Goal: Use online tool/utility: Utilize a website feature to perform a specific function

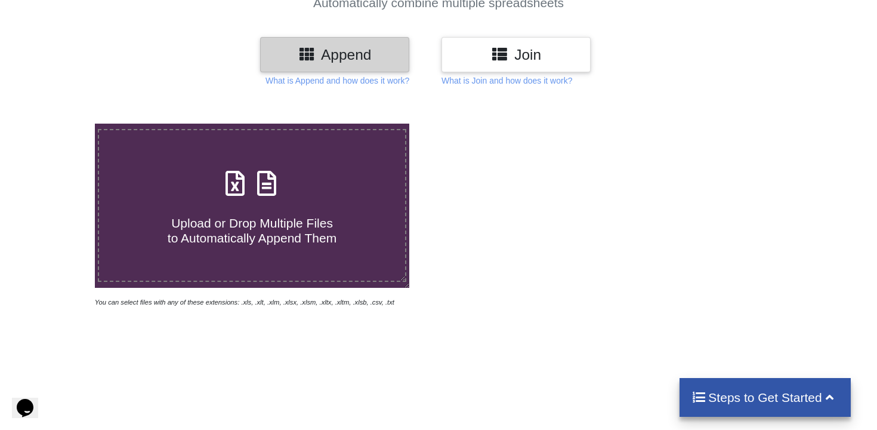
scroll to position [124, 0]
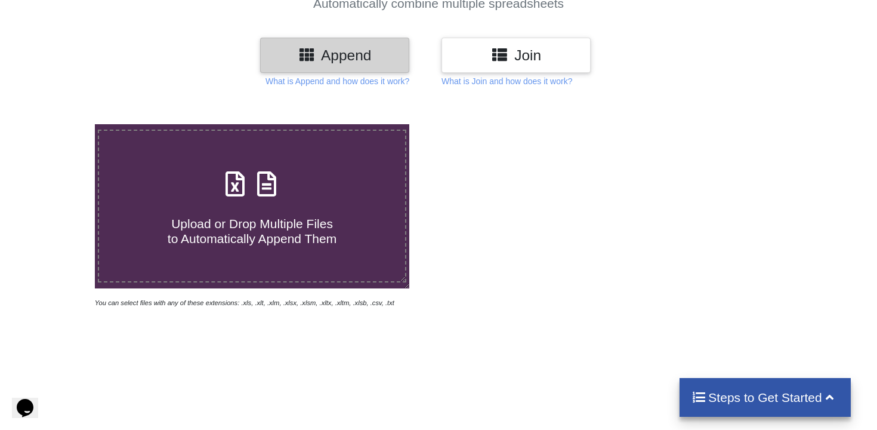
click at [285, 217] on span "Upload or Drop Multiple Files to Automatically Append Them" at bounding box center [252, 231] width 169 height 29
click at [60, 124] on input "Upload or Drop Multiple Files to Automatically Append Them" at bounding box center [60, 124] width 0 height 0
click at [332, 202] on h4 "Upload or Drop Multiple Files to Automatically Append Them" at bounding box center [252, 223] width 306 height 45
click at [60, 124] on input "Upload or Drop Multiple Files to Automatically Append Them" at bounding box center [60, 124] width 0 height 0
click at [298, 225] on span "Upload or Drop Multiple Files to Automatically Append Them" at bounding box center [252, 231] width 169 height 29
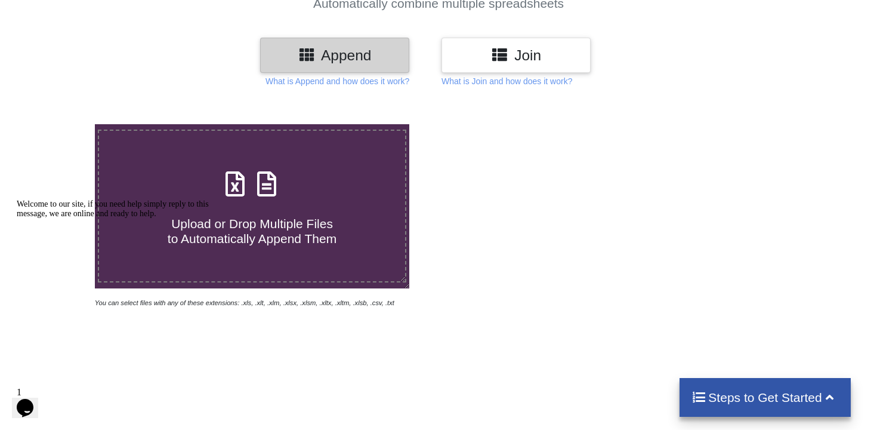
click at [60, 124] on input "Upload or Drop Multiple Files to Automatically Append Them" at bounding box center [60, 124] width 0 height 0
click at [269, 190] on icon at bounding box center [267, 177] width 30 height 25
click at [60, 124] on input "Upload or Drop Multiple Files to Automatically Append Them" at bounding box center [60, 124] width 0 height 0
type input "C:\fakepath\April 2020.xlsx"
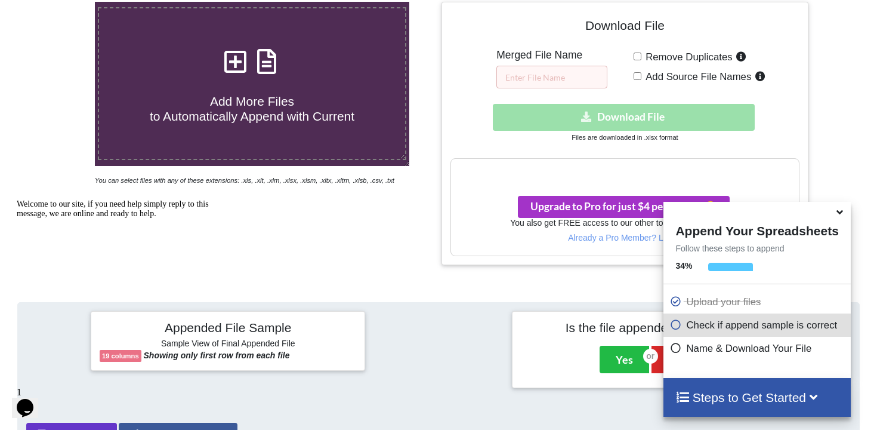
scroll to position [246, 0]
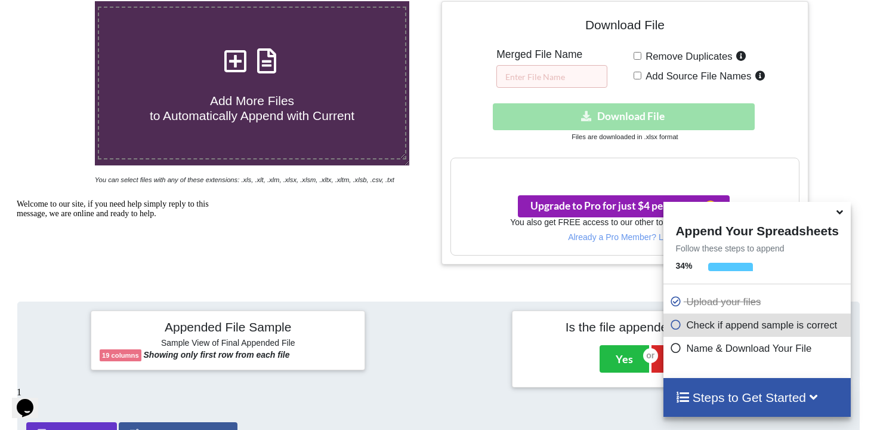
click at [650, 200] on span "Upgrade to Pro for just $4 per month 😀" at bounding box center [624, 205] width 187 height 13
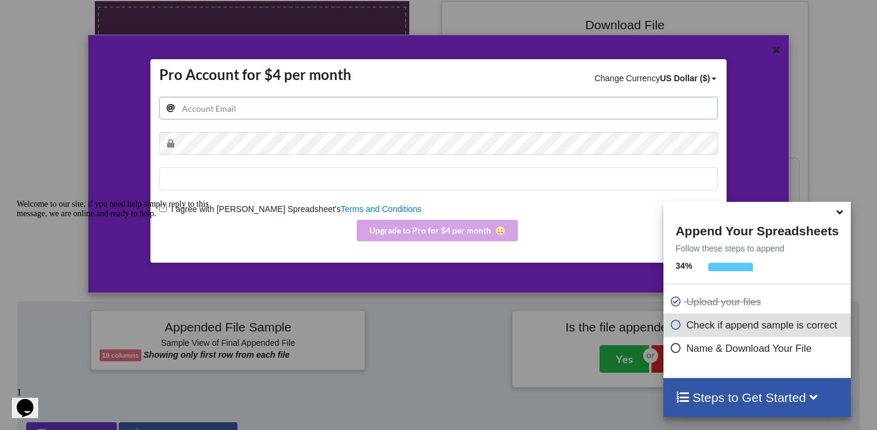
click at [343, 98] on input "email" at bounding box center [438, 108] width 559 height 23
click at [838, 212] on icon at bounding box center [840, 210] width 13 height 11
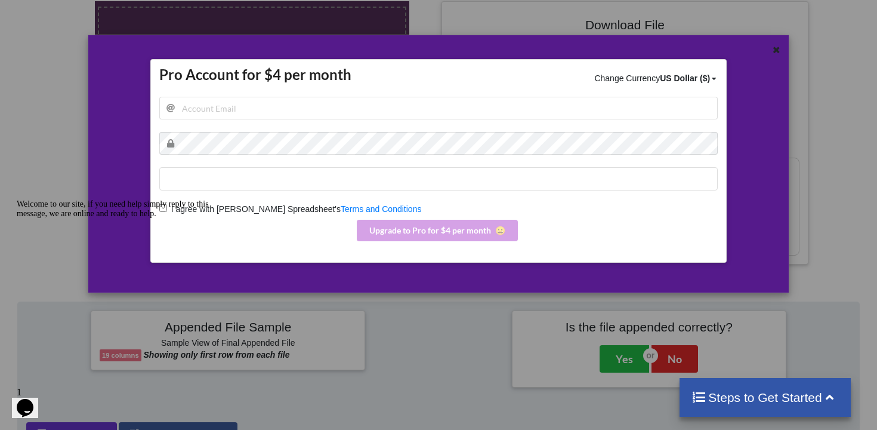
click at [164, 208] on div "Welcome to our site, if you need help simply reply to this message, we are onli…" at bounding box center [124, 208] width 215 height 19
click at [192, 118] on input "email" at bounding box center [438, 108] width 559 height 23
type input "[EMAIL_ADDRESS][DOMAIN_NAME]"
click at [166, 209] on div "Welcome to our site, if you need help simply reply to this message, we are onli…" at bounding box center [124, 208] width 215 height 19
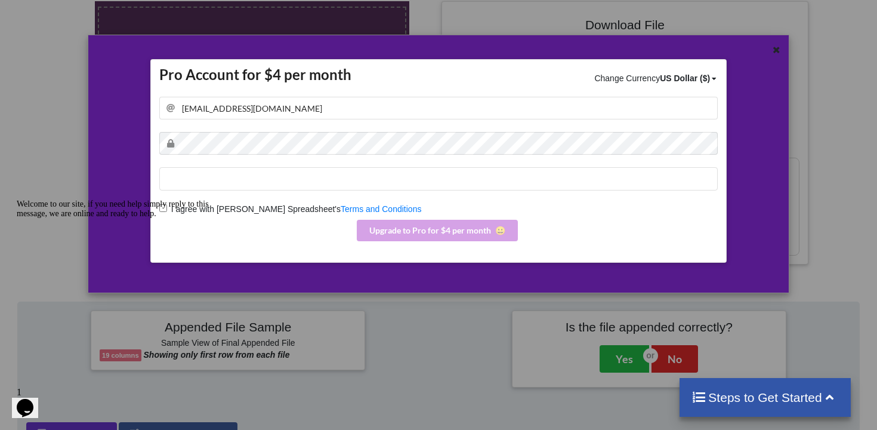
click at [162, 208] on div "Welcome to our site, if you need help simply reply to this message, we are onli…" at bounding box center [124, 208] width 215 height 19
click at [214, 106] on input "[EMAIL_ADDRESS][DOMAIN_NAME]" at bounding box center [438, 108] width 559 height 23
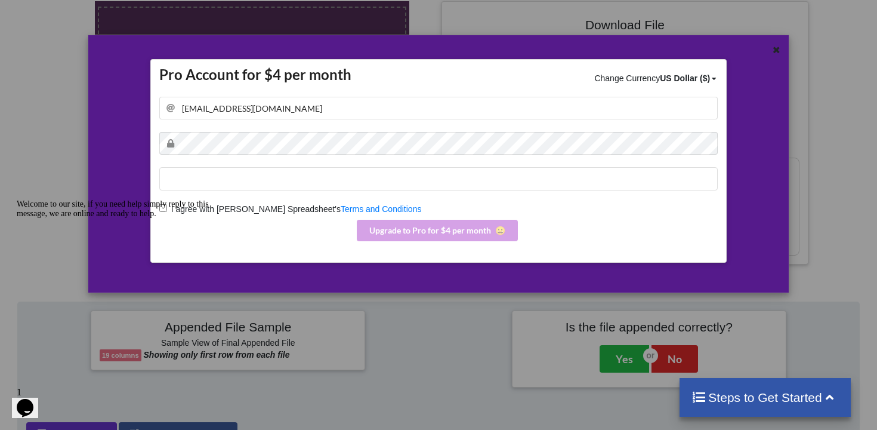
click at [165, 210] on div "Welcome to our site, if you need help simply reply to this message, we are onli…" at bounding box center [124, 208] width 215 height 19
click at [162, 208] on div "Welcome to our site, if you need help simply reply to this message, we are onli…" at bounding box center [124, 208] width 215 height 19
click at [167, 206] on div "Welcome to our site, if you need help simply reply to this message, we are onli…" at bounding box center [124, 208] width 215 height 19
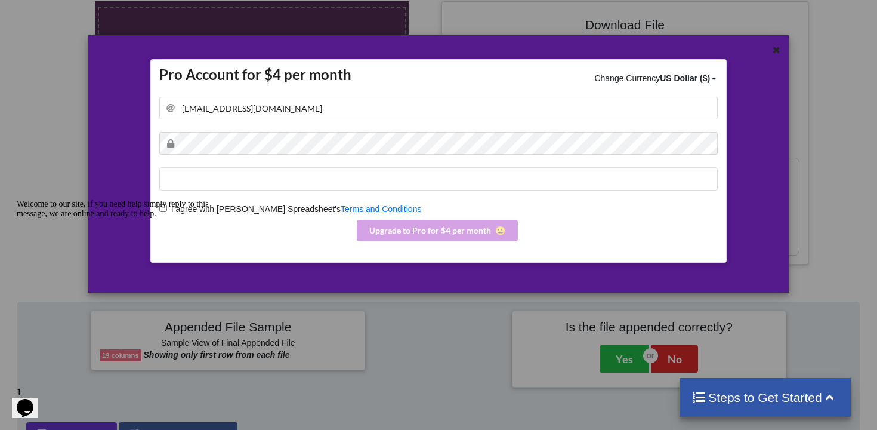
click at [17, 199] on icon "Chat attention grabber" at bounding box center [17, 199] width 0 height 0
click at [162, 210] on input "I agree with Merge Spreadsheet's Terms and Conditions" at bounding box center [163, 208] width 8 height 8
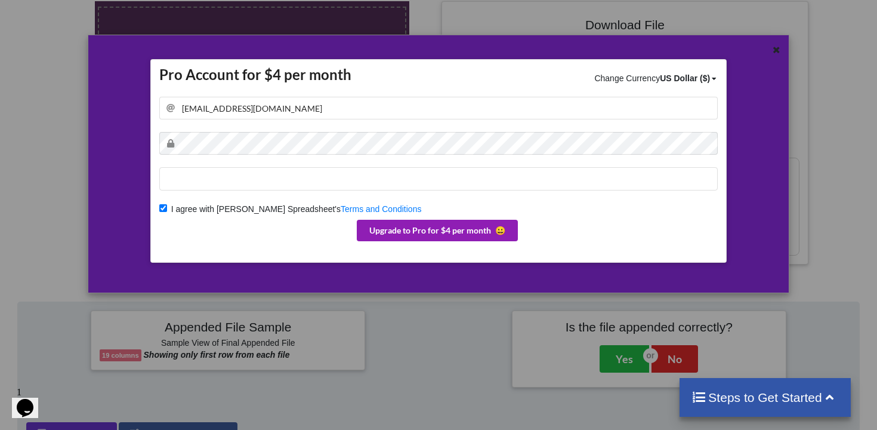
click at [402, 223] on button "Upgrade to Pro for $4 per month 😀" at bounding box center [437, 230] width 161 height 21
checkbox input "false"
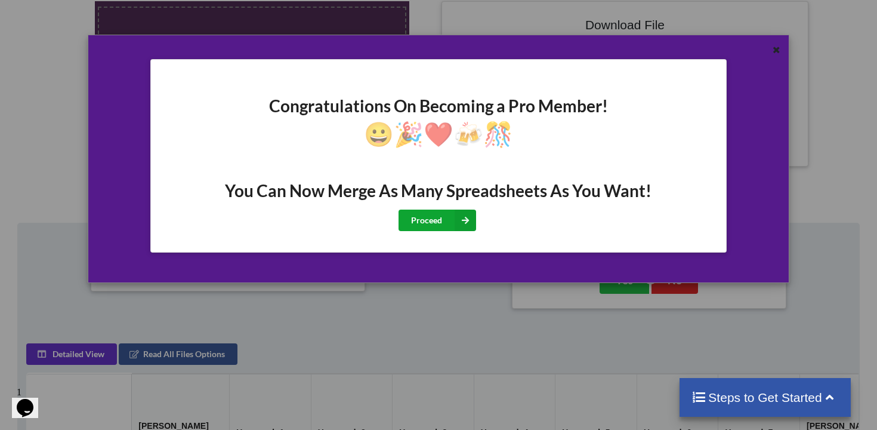
click at [449, 225] on button "Proceed" at bounding box center [438, 219] width 78 height 21
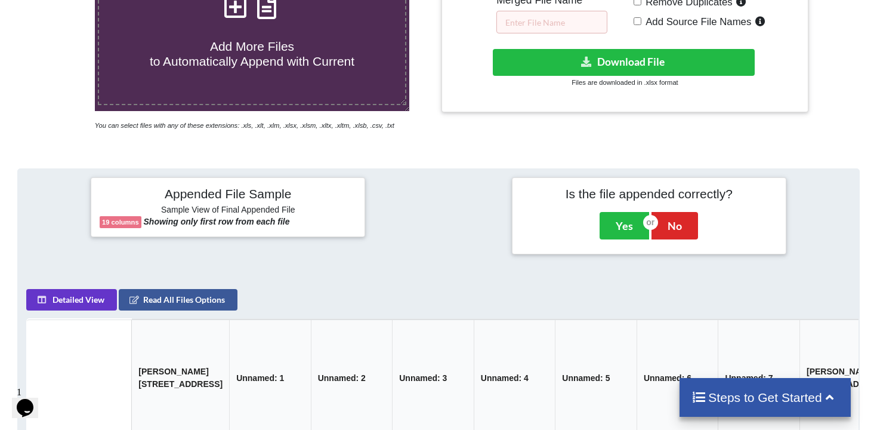
scroll to position [279, 0]
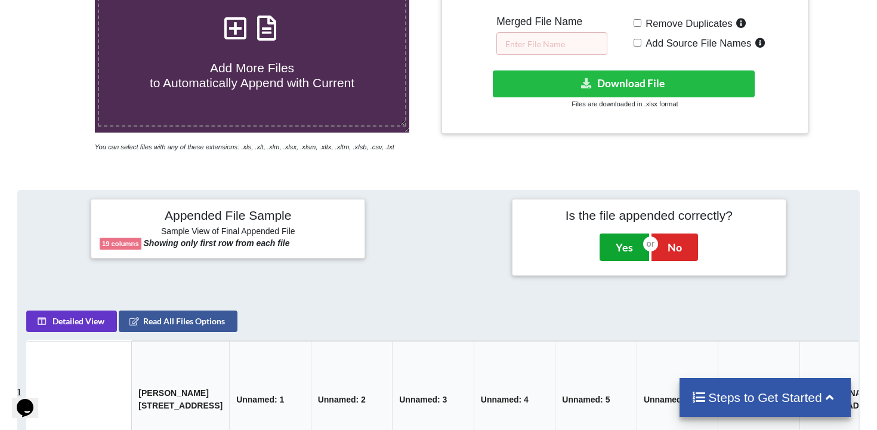
click at [621, 255] on button "Yes" at bounding box center [625, 246] width 50 height 27
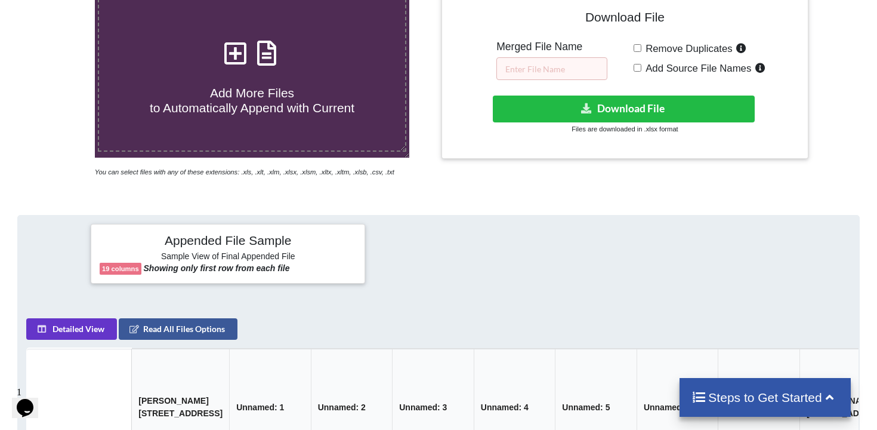
scroll to position [248, 0]
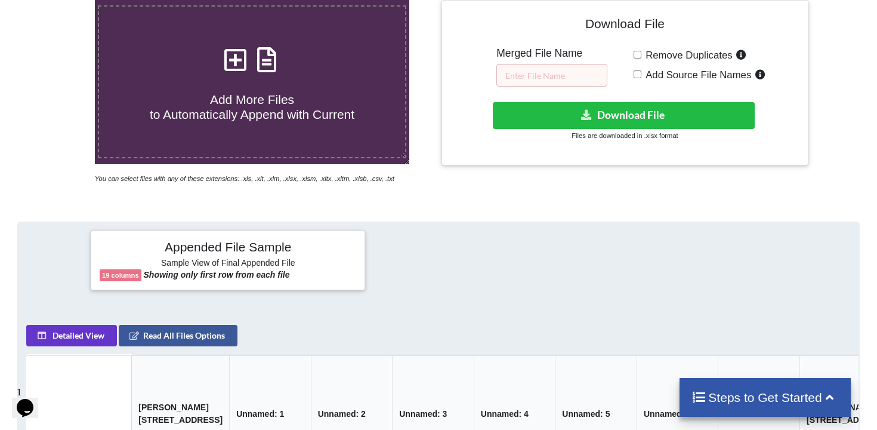
click at [604, 132] on small "Files are downloaded in .xlsx format" at bounding box center [625, 135] width 106 height 7
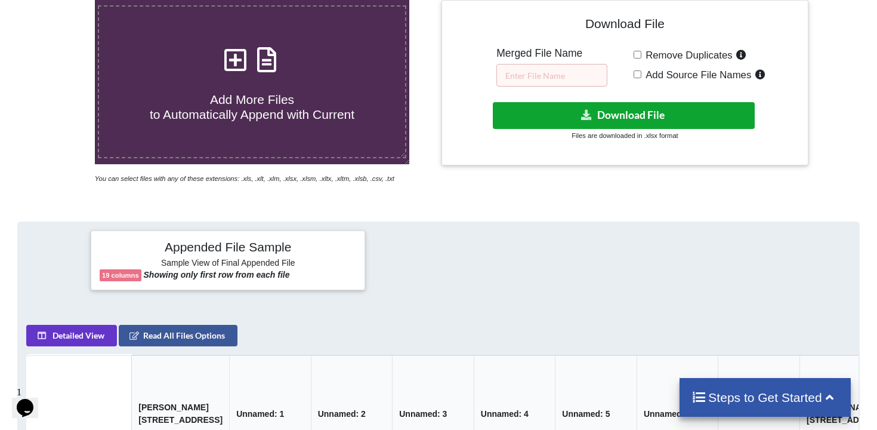
click at [604, 122] on button "Download File" at bounding box center [624, 115] width 262 height 27
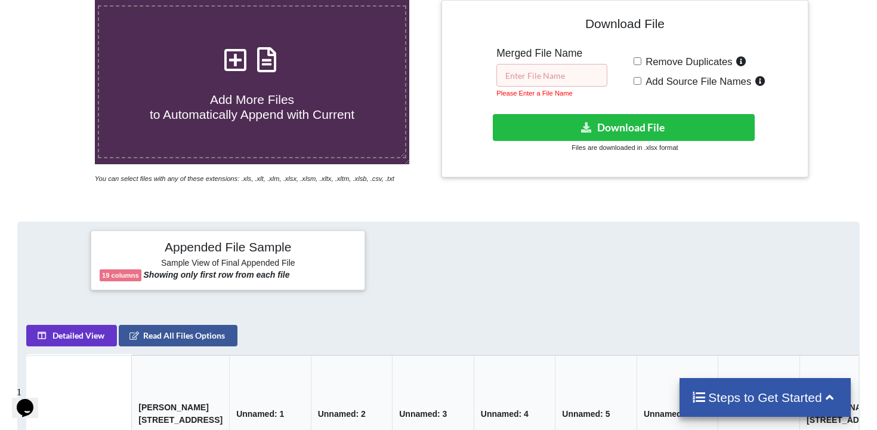
click at [577, 73] on input "text" at bounding box center [552, 75] width 111 height 23
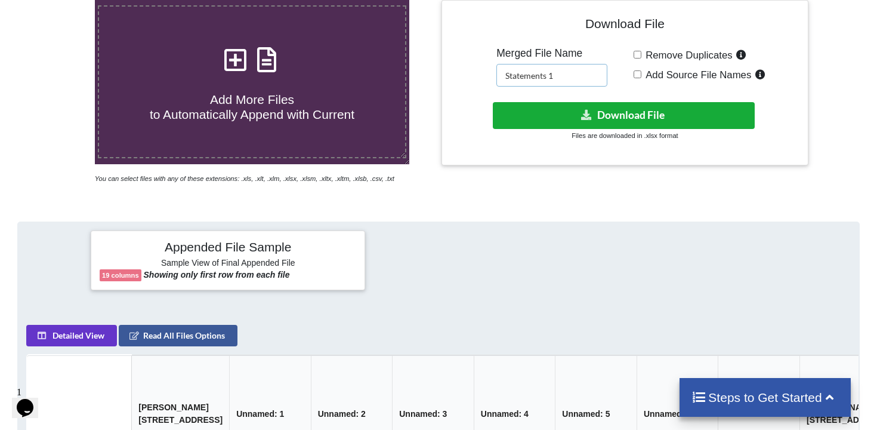
type input "Statements 1"
click at [611, 119] on button "Download File" at bounding box center [624, 115] width 262 height 27
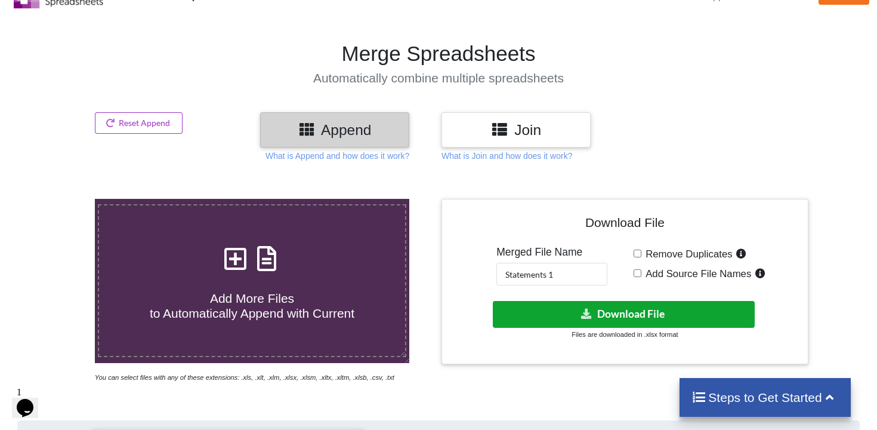
scroll to position [0, 0]
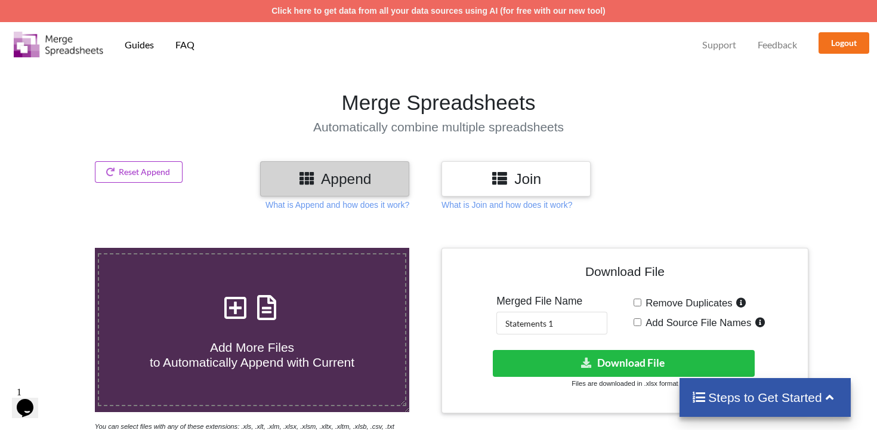
click at [218, 328] on h4 "Add More Files to Automatically Append with Current" at bounding box center [252, 346] width 306 height 45
click at [60, 248] on input "Add More Files to Automatically Append with Current" at bounding box center [60, 248] width 0 height 0
type input "C:\fakepath\Statements 1.xlsx"
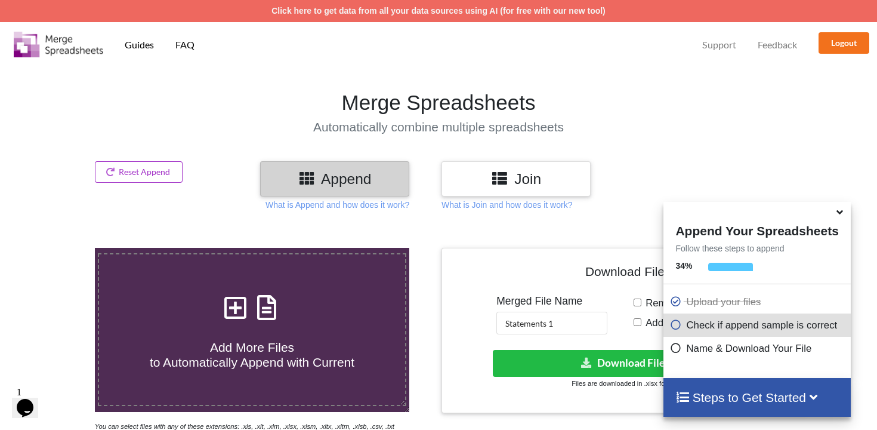
click at [719, 45] on span "Support" at bounding box center [719, 45] width 34 height 10
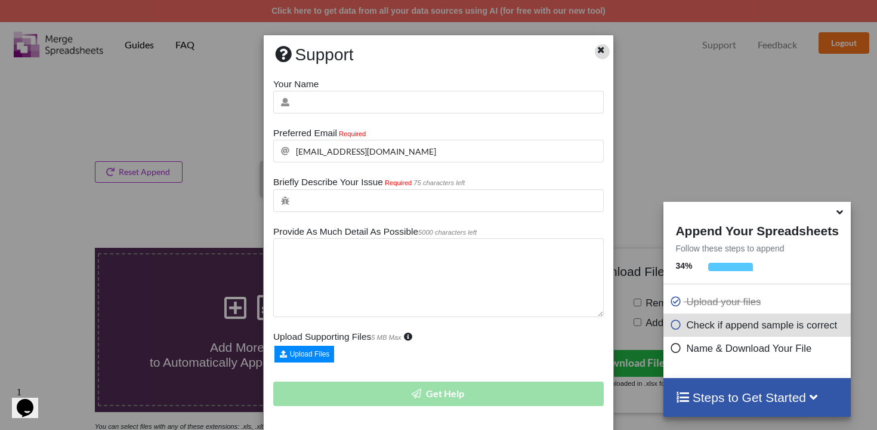
click at [599, 48] on icon at bounding box center [601, 48] width 10 height 8
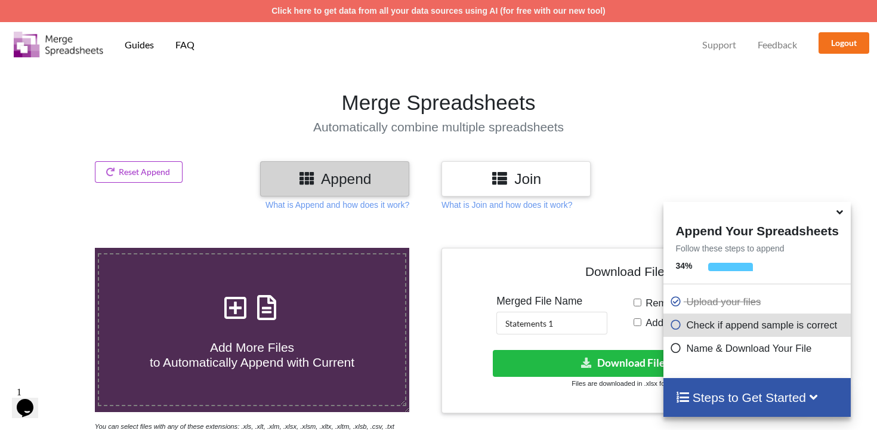
click at [70, 48] on img at bounding box center [59, 45] width 90 height 26
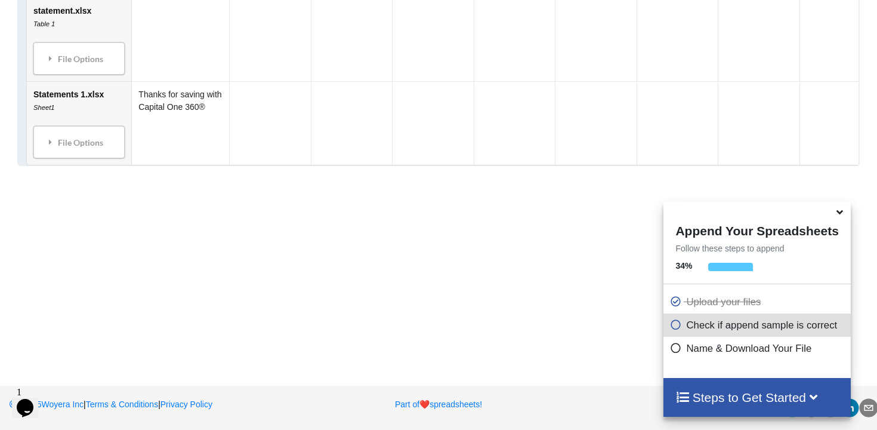
scroll to position [8510, 0]
click at [840, 206] on icon at bounding box center [840, 210] width 13 height 11
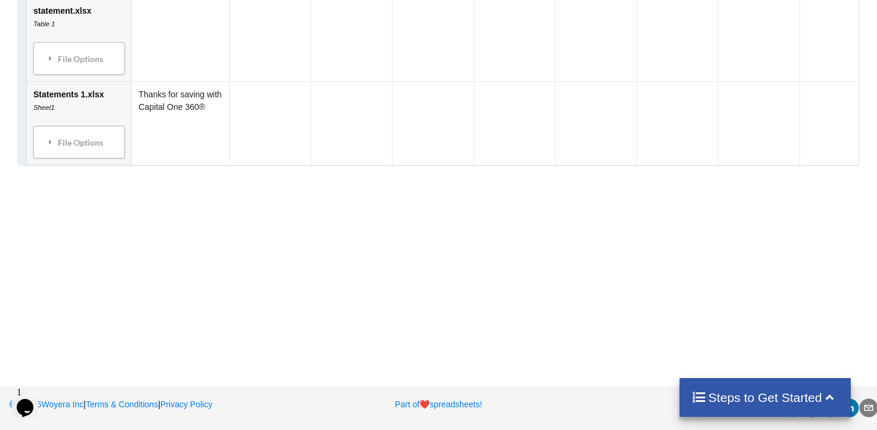
click at [853, 409] on icon "linkedin" at bounding box center [850, 407] width 8 height 8
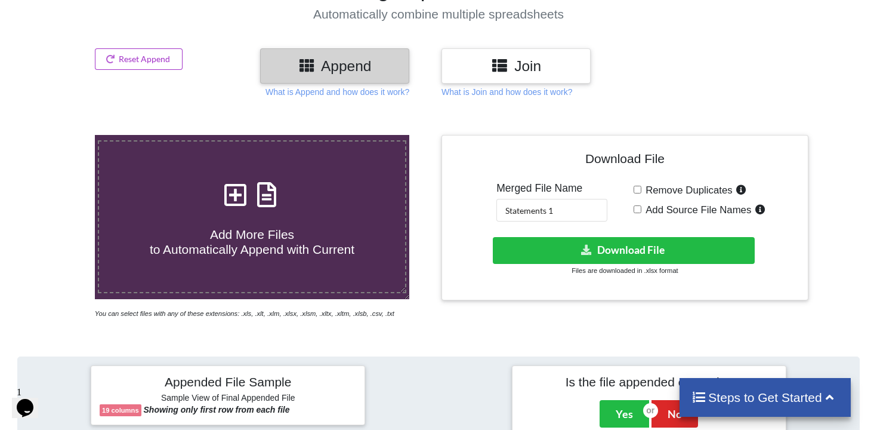
scroll to position [0, 0]
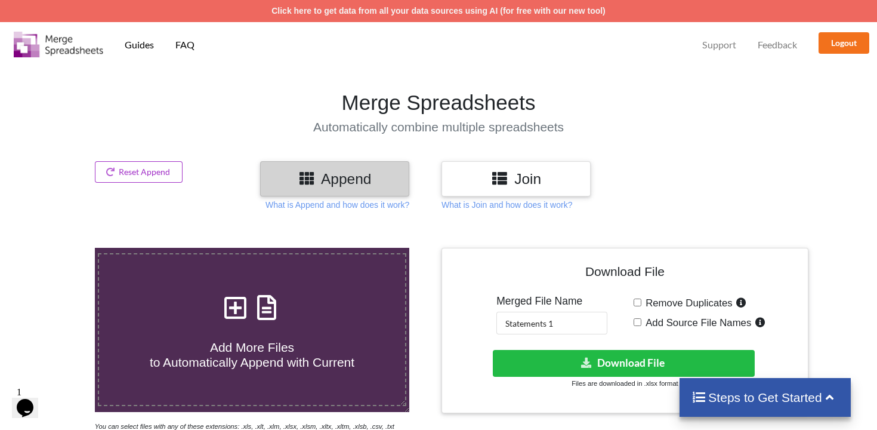
click at [92, 46] on img at bounding box center [59, 45] width 90 height 26
click at [544, 178] on h3 "Join" at bounding box center [516, 178] width 131 height 17
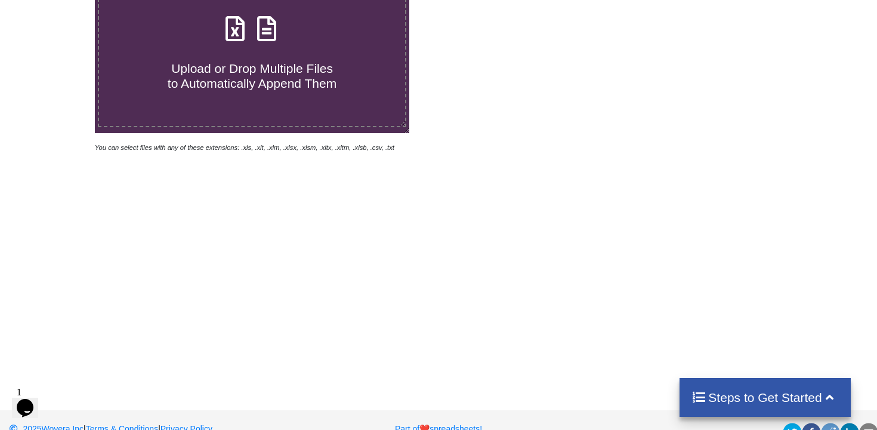
scroll to position [316, 0]
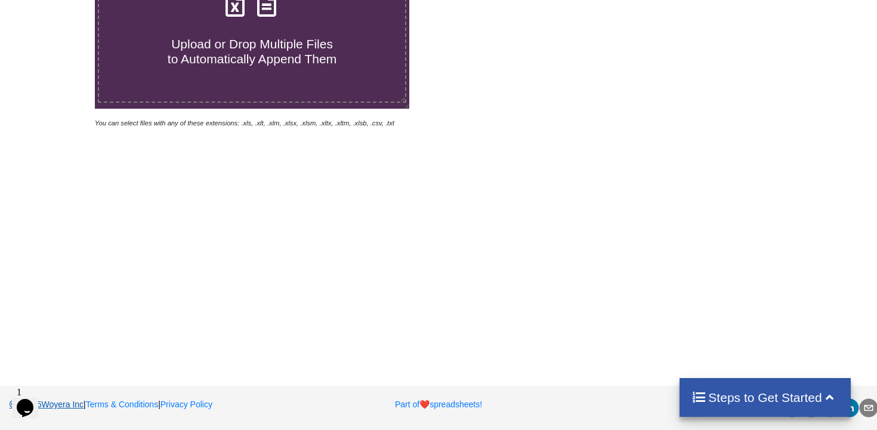
click at [84, 404] on link "2025 Woyera Inc" at bounding box center [46, 404] width 75 height 10
click at [470, 411] on div "Part of ❤️ spreadsheets!" at bounding box center [438, 407] width 298 height 19
click at [470, 402] on link "Part of ❤️ spreadsheets!" at bounding box center [438, 404] width 87 height 10
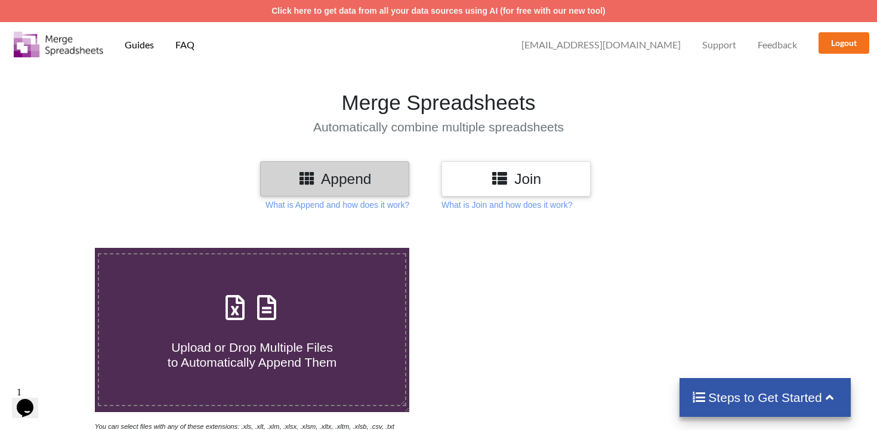
click at [615, 44] on span "[EMAIL_ADDRESS][DOMAIN_NAME]" at bounding box center [601, 45] width 159 height 10
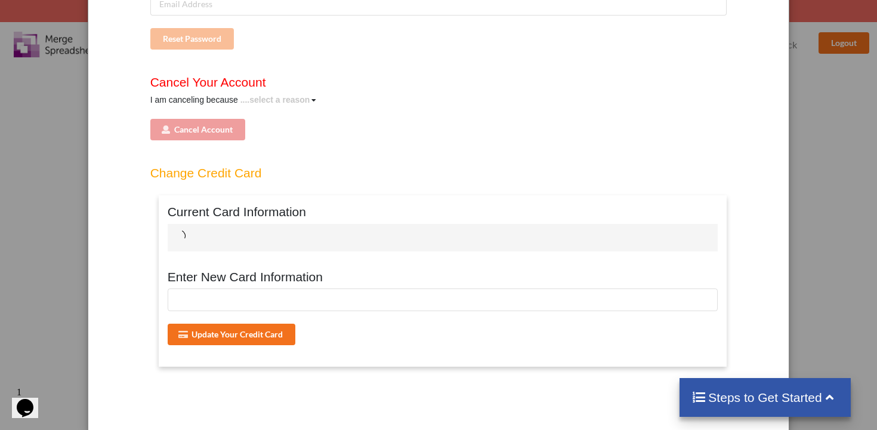
scroll to position [212, 0]
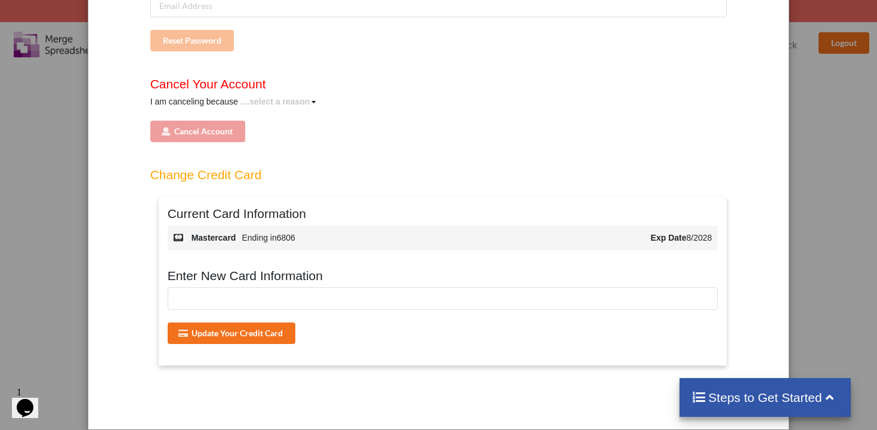
click at [278, 106] on div "....select a reason" at bounding box center [276, 101] width 70 height 13
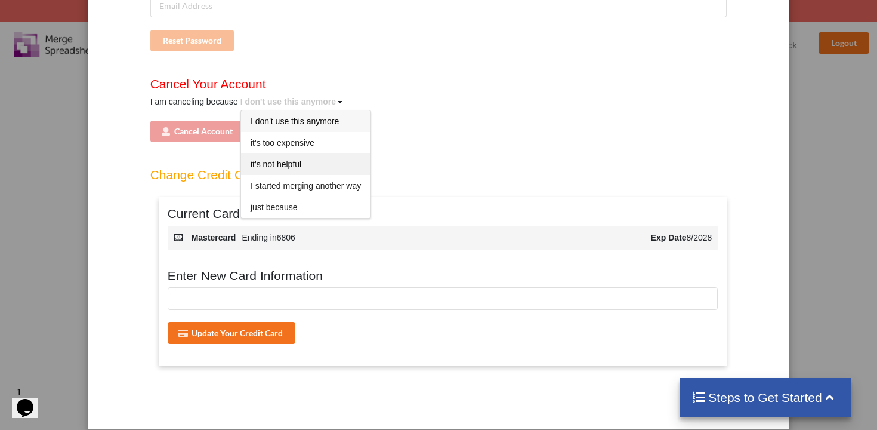
click at [279, 162] on span "it's not helpful" at bounding box center [276, 164] width 51 height 10
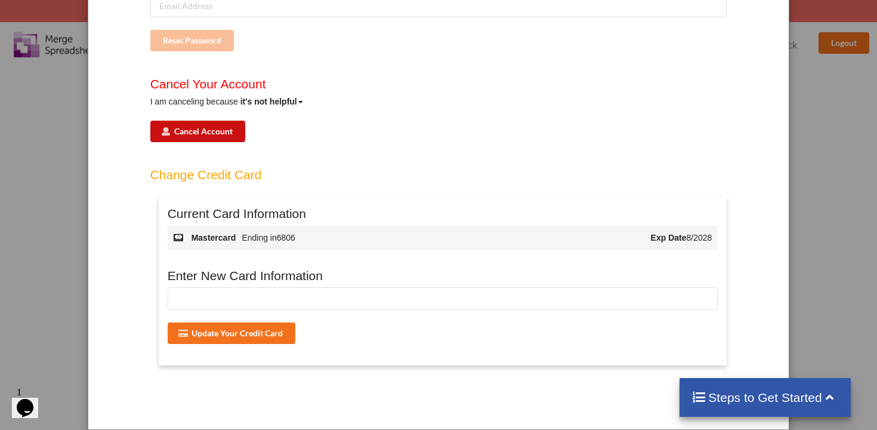
click at [226, 137] on button "Cancel Account" at bounding box center [197, 131] width 95 height 21
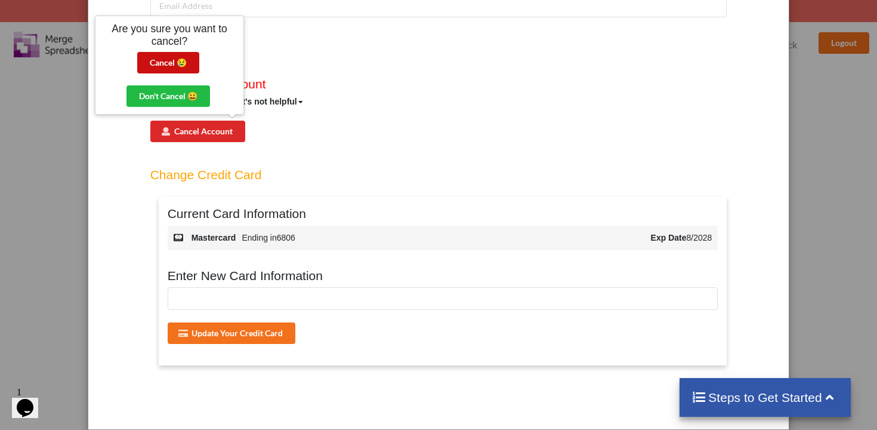
click at [190, 60] on button "Cancel 😢️" at bounding box center [168, 62] width 62 height 21
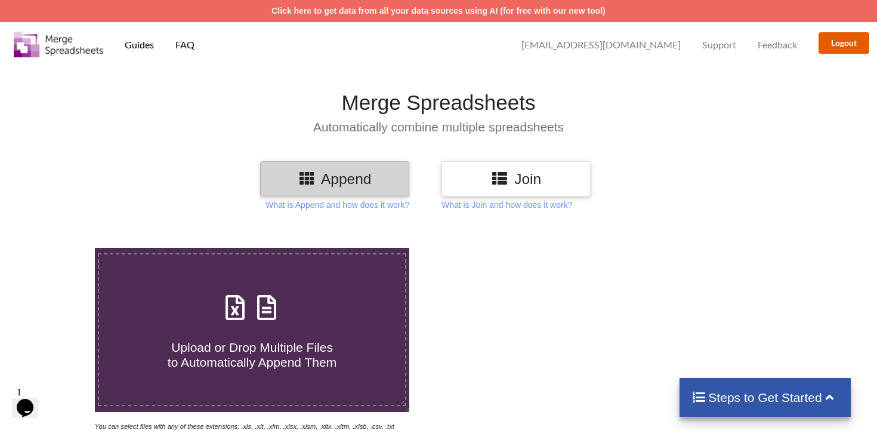
click at [834, 49] on button "Logout" at bounding box center [844, 42] width 51 height 21
